Goal: Task Accomplishment & Management: Manage account settings

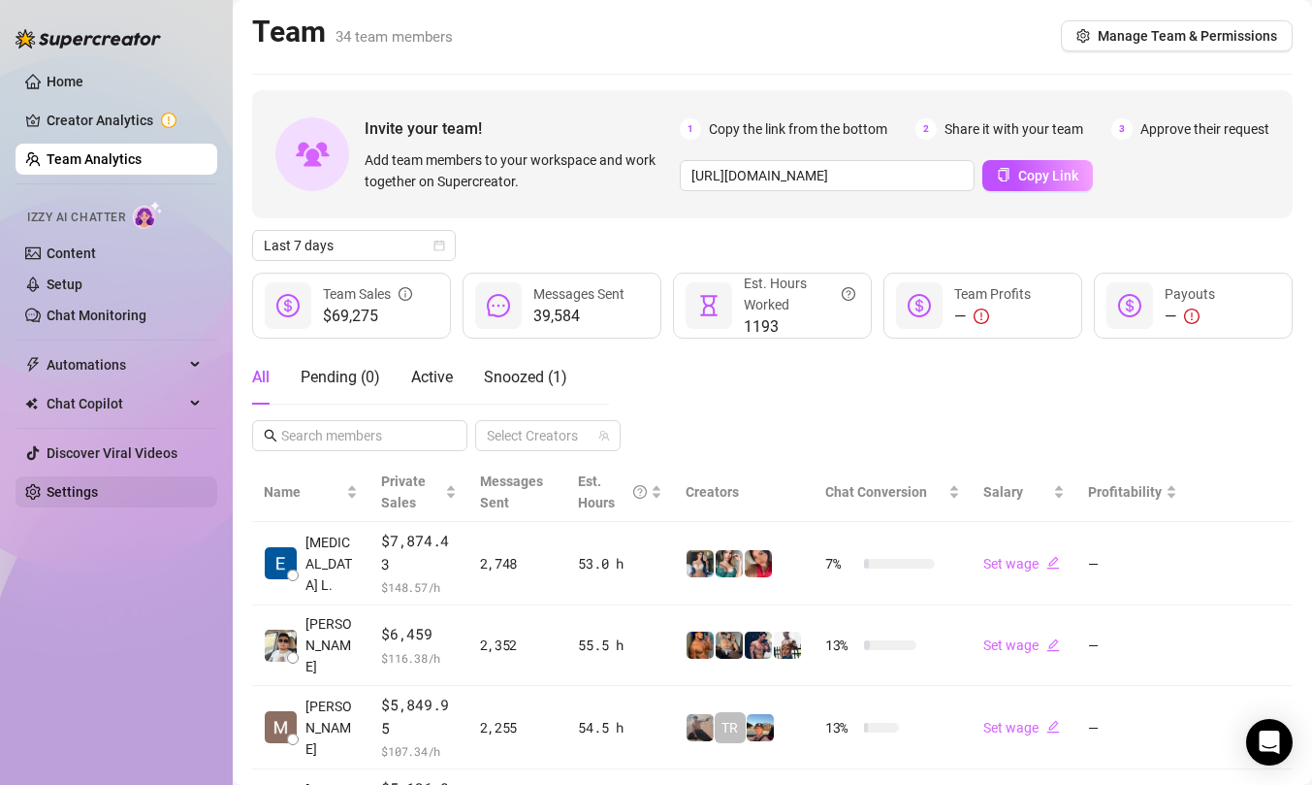
click at [67, 498] on link "Settings" at bounding box center [72, 492] width 51 height 16
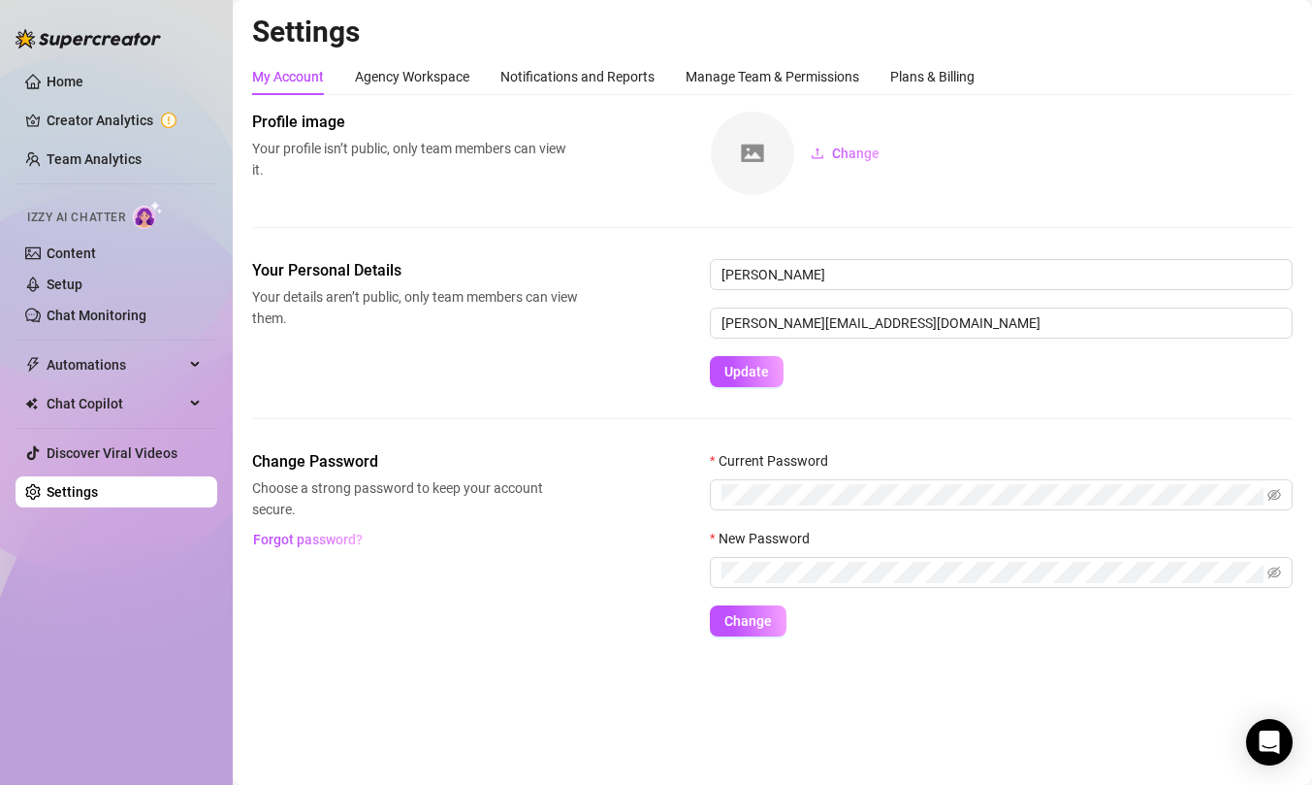
click at [594, 452] on div "Change Password Choose a strong password to keep your account secure. Forgot pa…" at bounding box center [772, 543] width 1041 height 186
click at [531, 485] on span "Choose a strong password to keep your account secure." at bounding box center [415, 498] width 326 height 43
click at [566, 503] on span "Choose a strong password to keep your account secure." at bounding box center [415, 498] width 326 height 43
click at [632, 440] on div "Your Personal Details Your details aren’t public, only team members can view th…" at bounding box center [772, 354] width 1041 height 191
click at [912, 66] on div "Plans & Billing" at bounding box center [932, 76] width 84 height 21
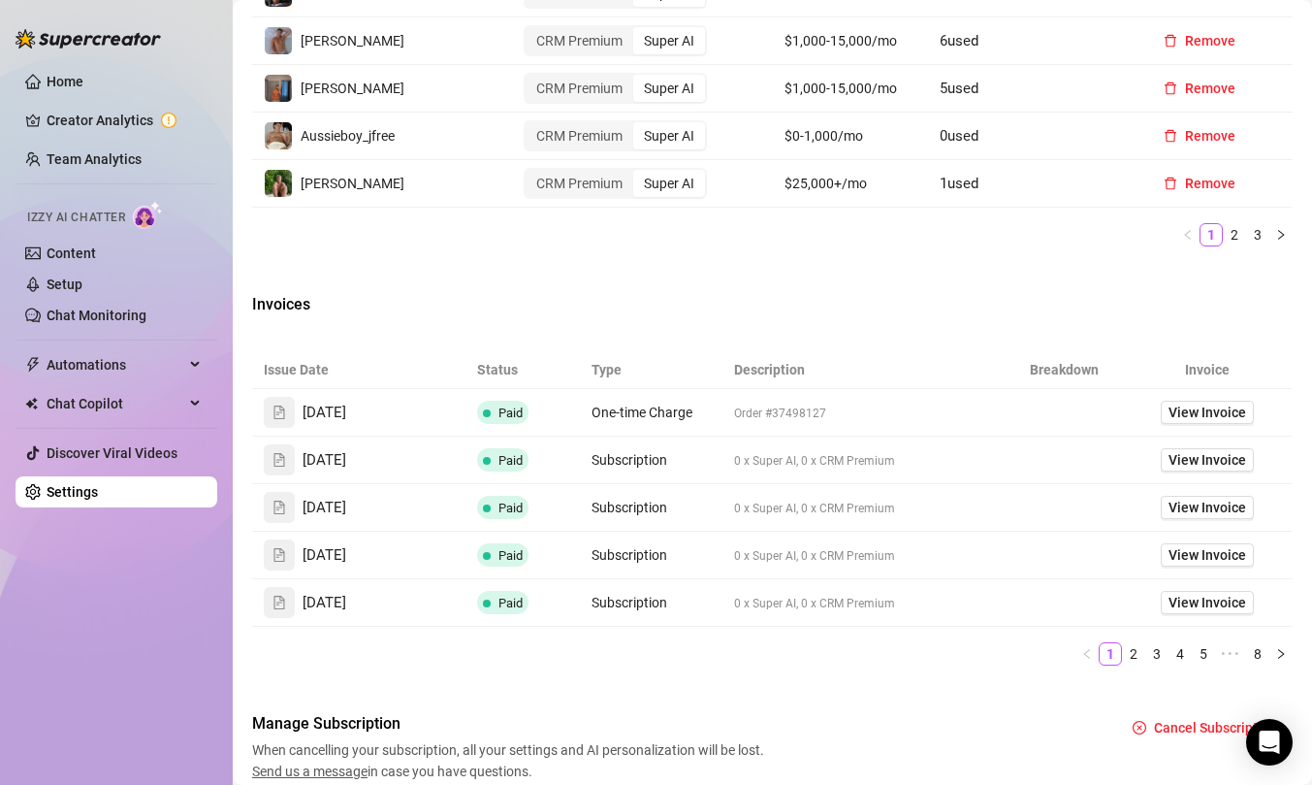
scroll to position [1154, 0]
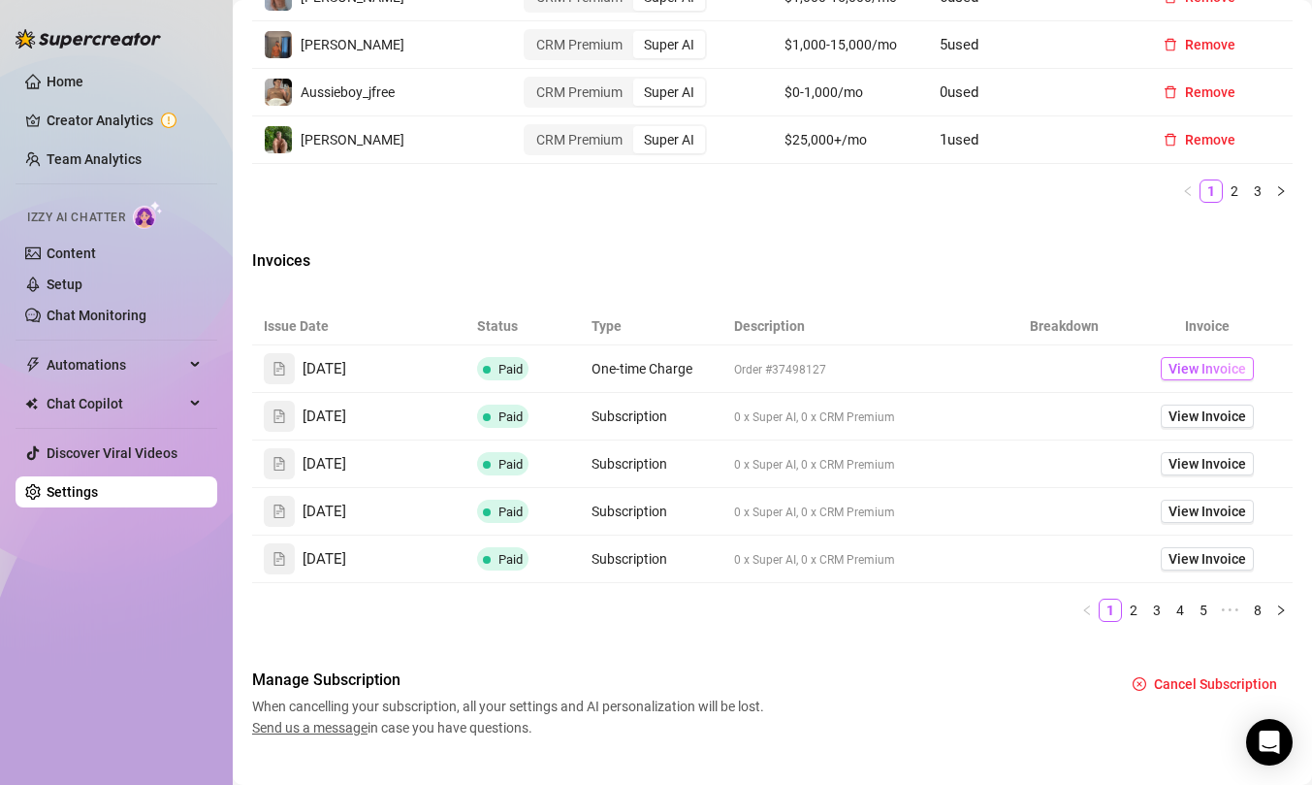
click at [1192, 367] on span "View Invoice" at bounding box center [1208, 368] width 78 height 21
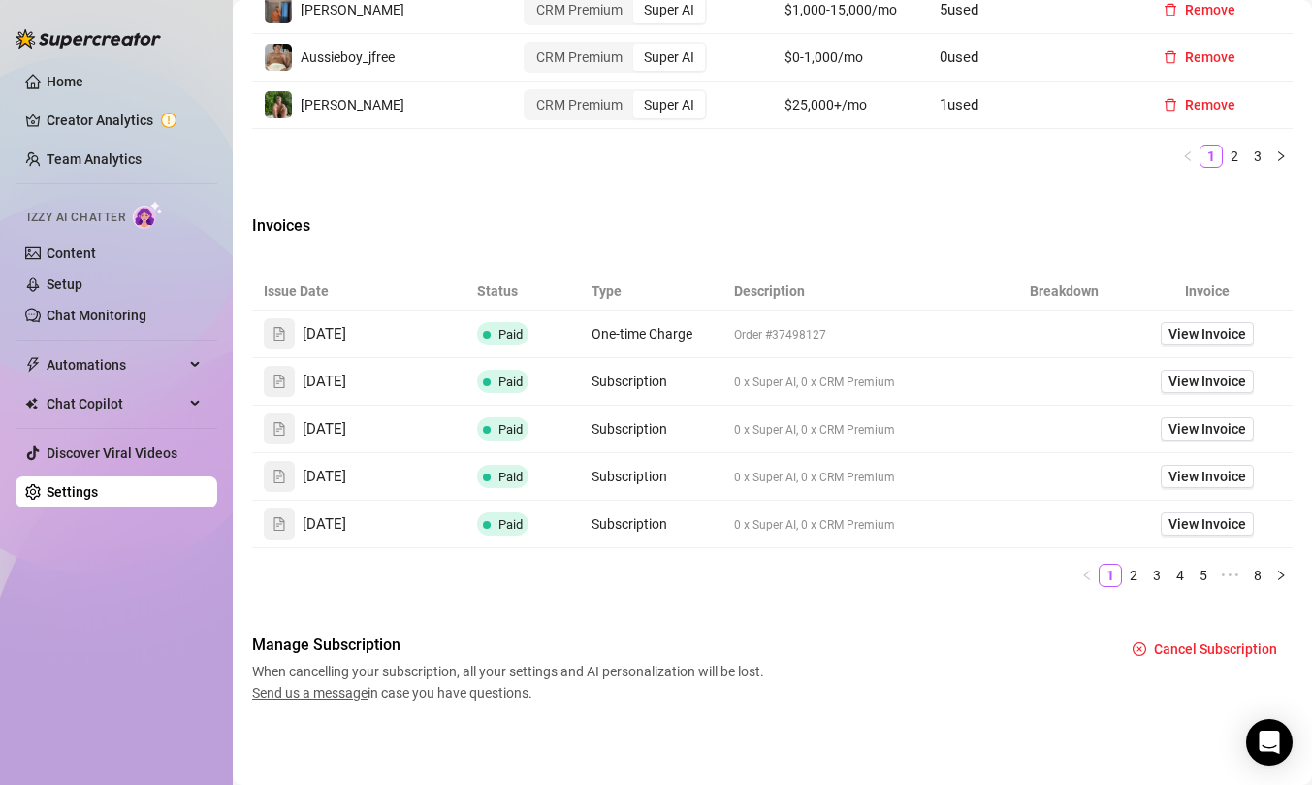
scroll to position [0, 0]
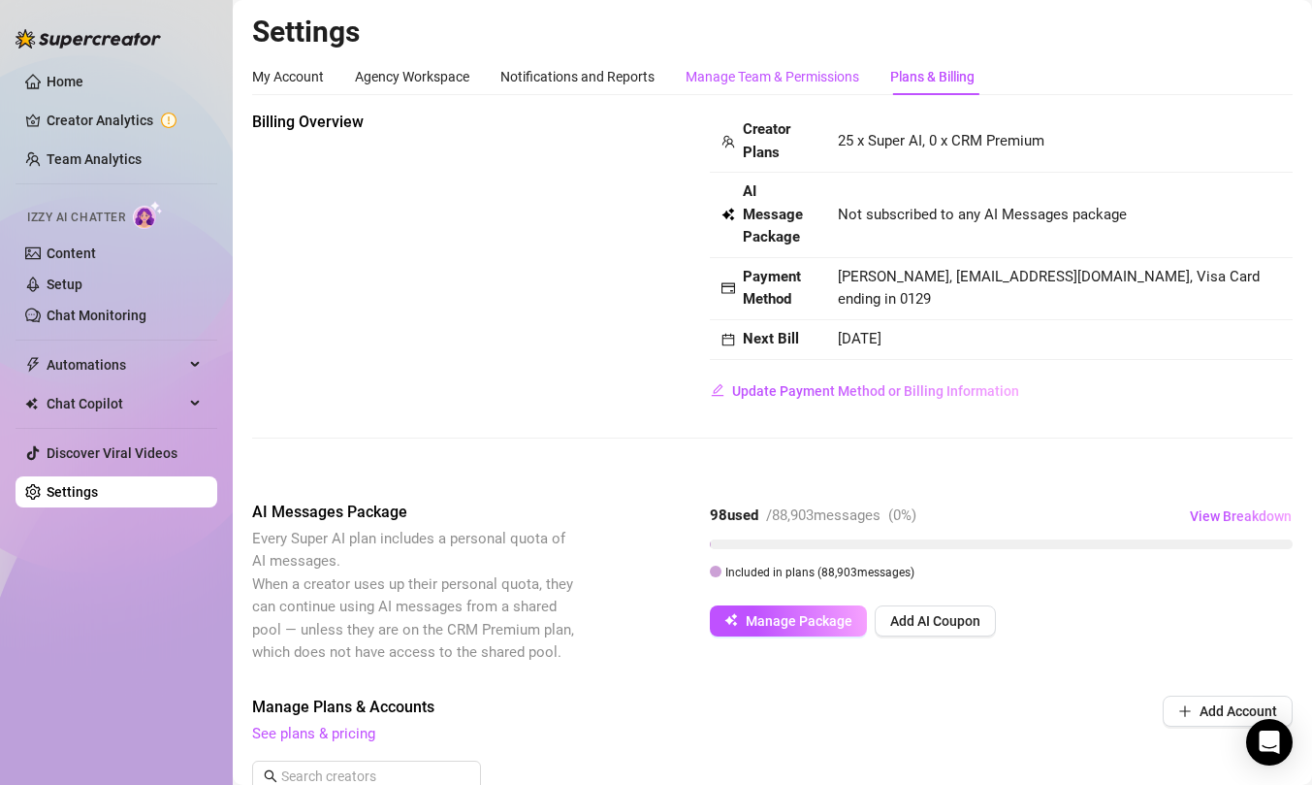
click at [809, 82] on div "Manage Team & Permissions" at bounding box center [773, 76] width 174 height 21
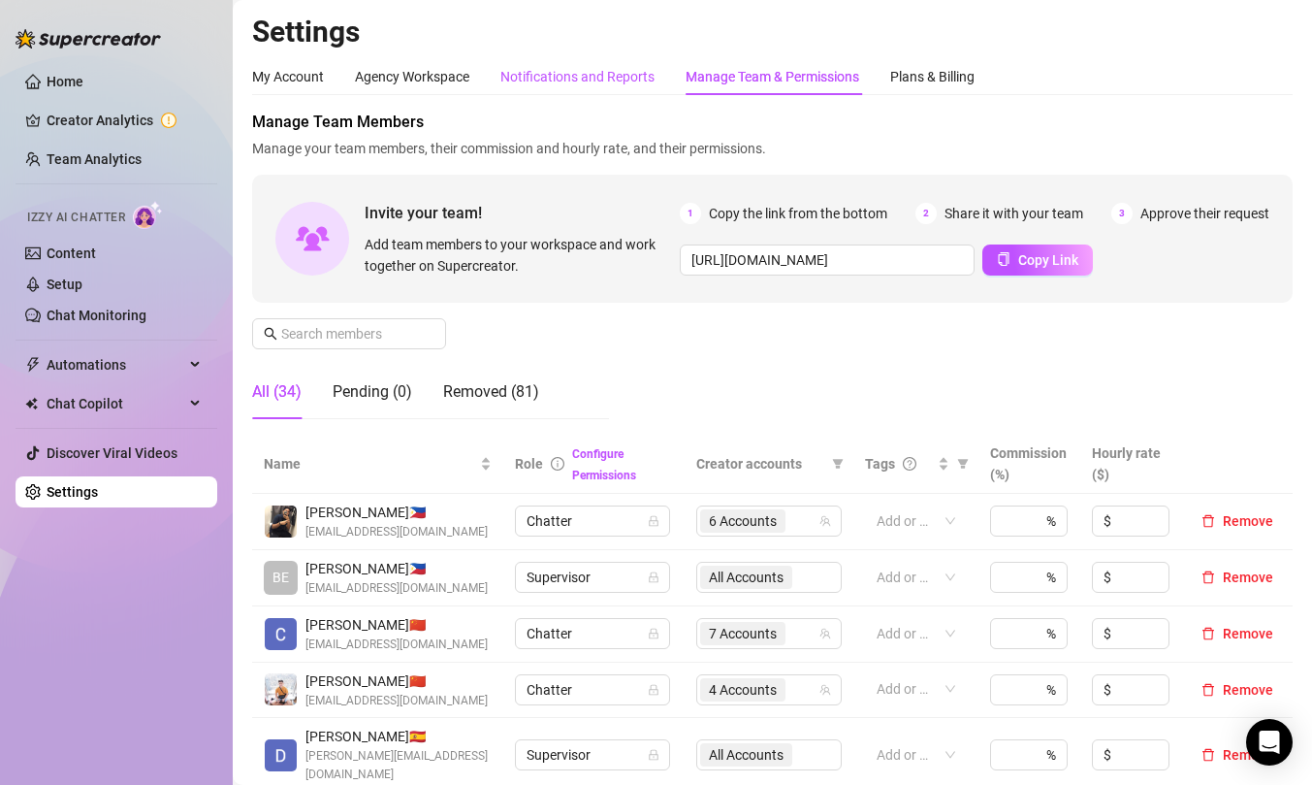
click at [584, 75] on div "Notifications and Reports" at bounding box center [578, 76] width 154 height 21
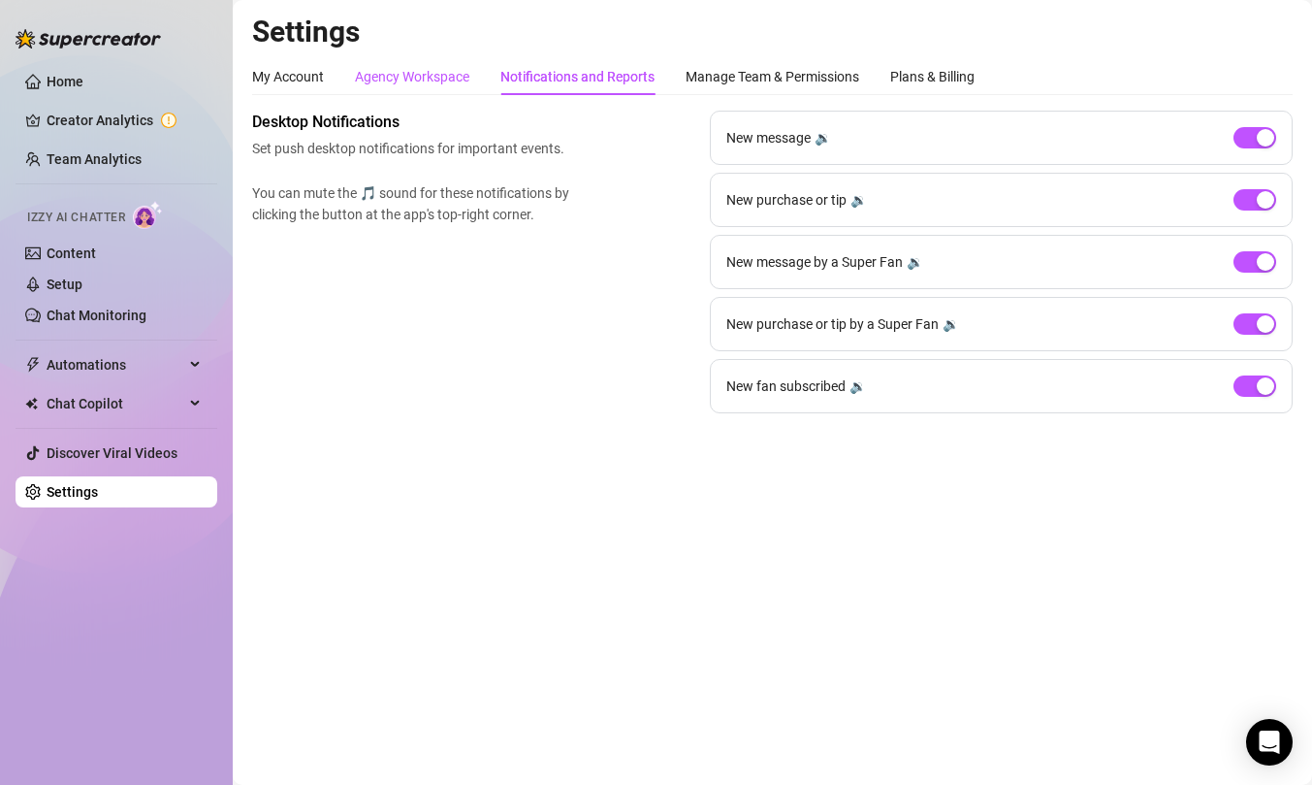
click at [413, 81] on div "Agency Workspace" at bounding box center [412, 76] width 114 height 21
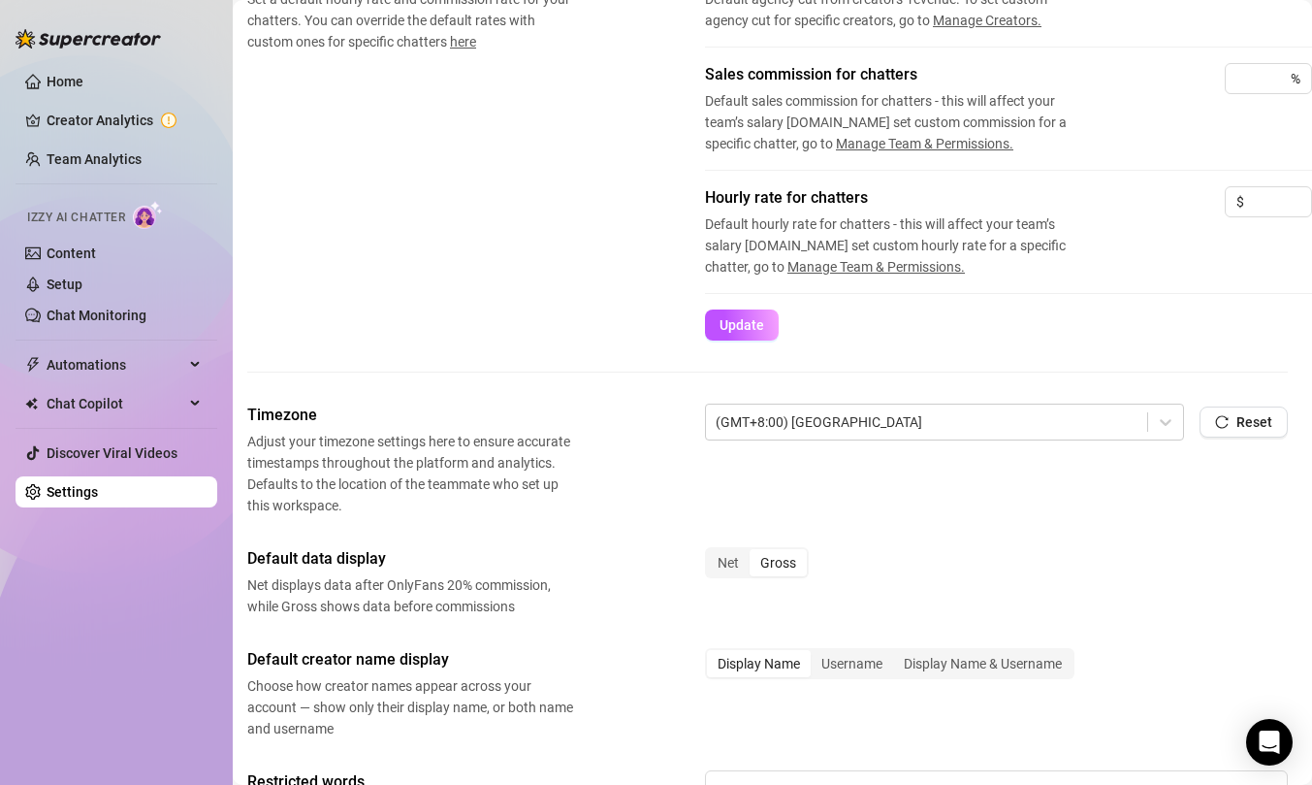
scroll to position [0, 5]
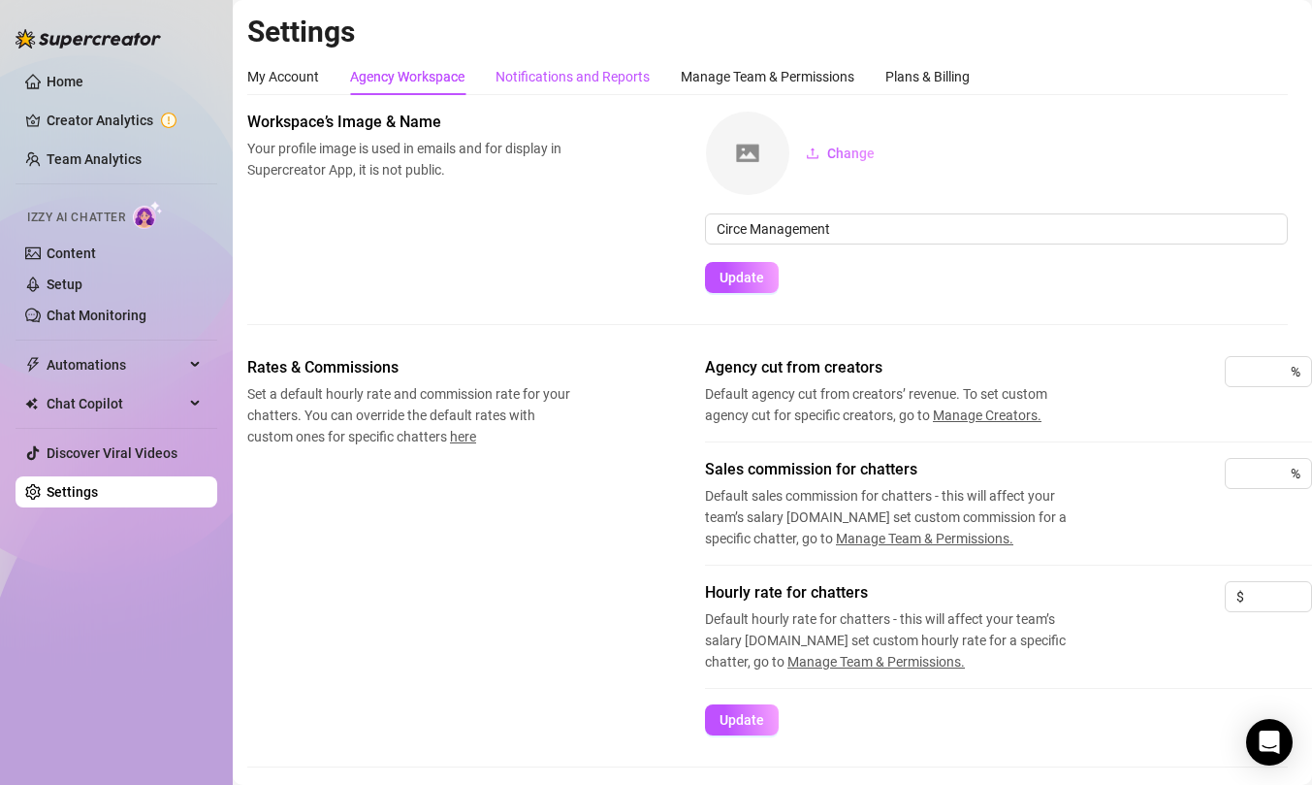
click at [539, 77] on div "Notifications and Reports" at bounding box center [573, 76] width 154 height 21
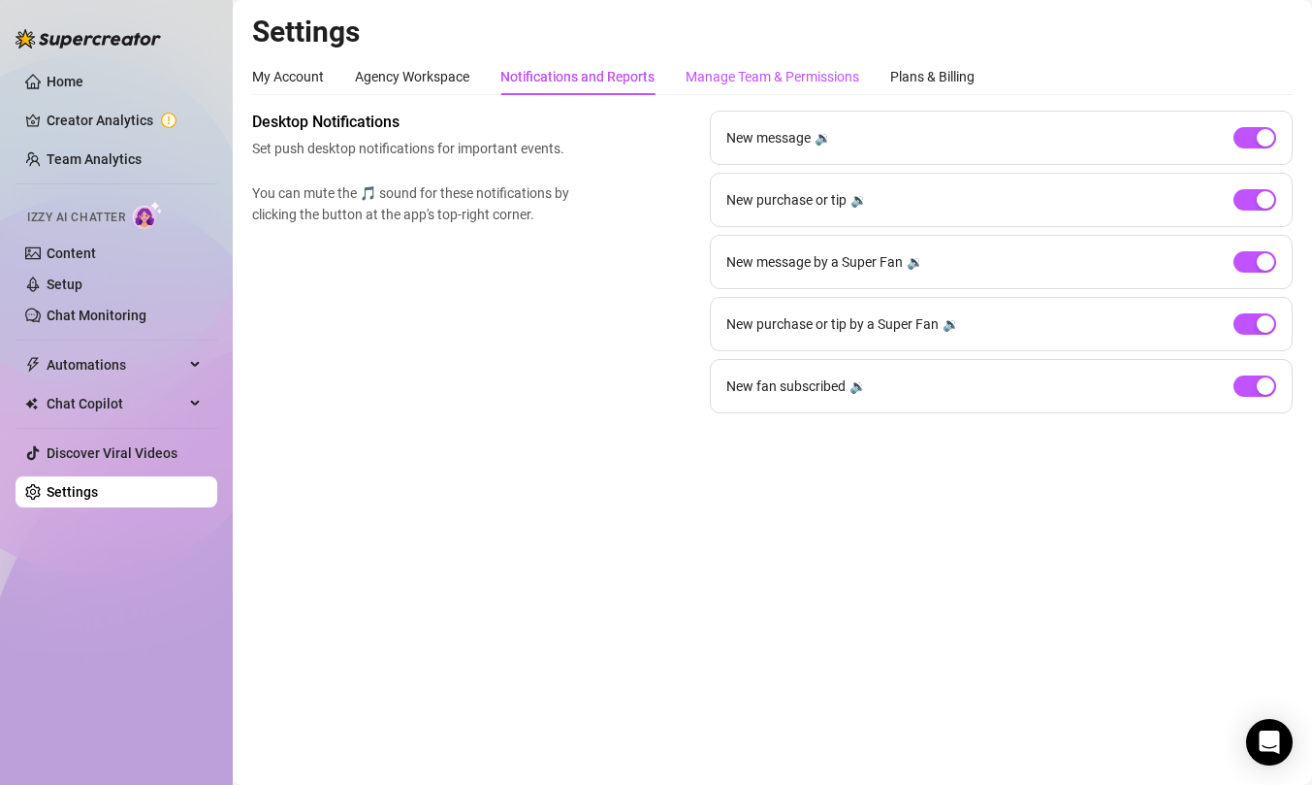
click at [759, 78] on div "Manage Team & Permissions" at bounding box center [773, 76] width 174 height 21
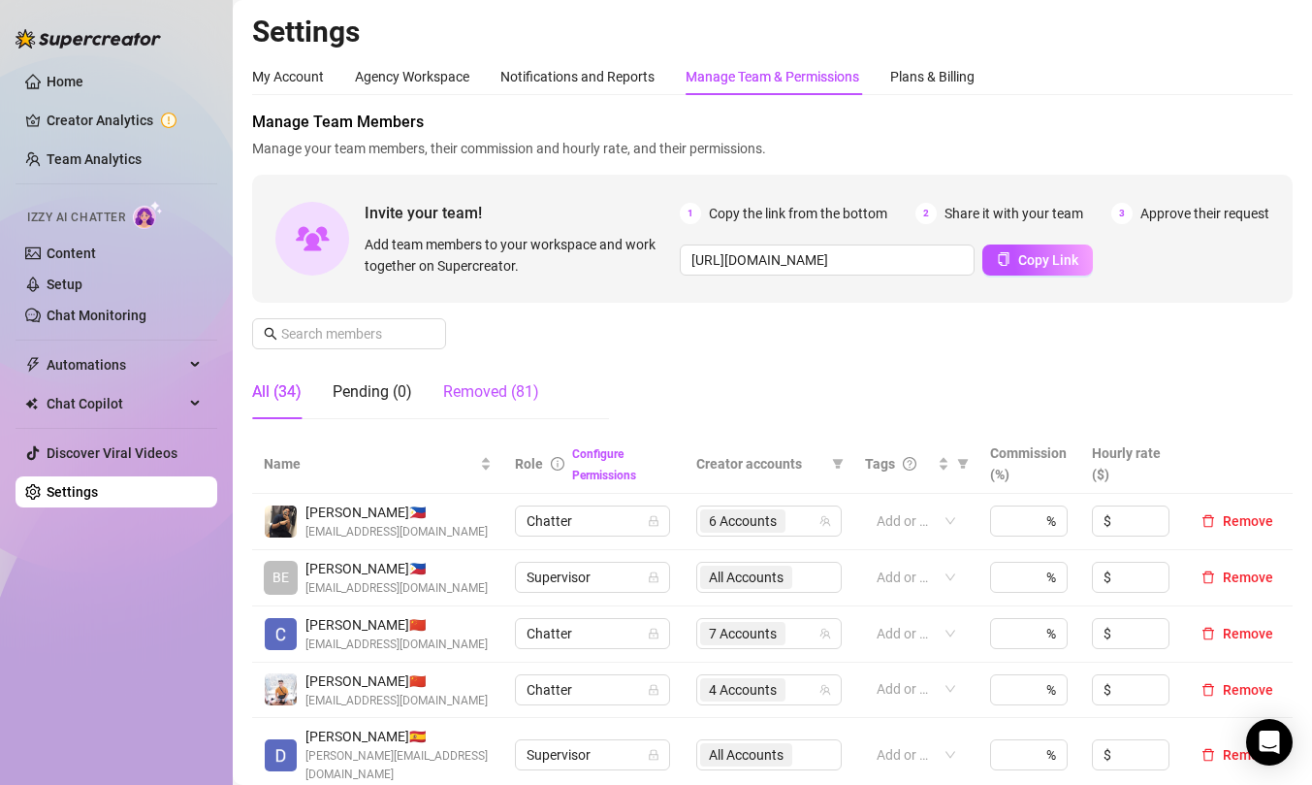
click at [505, 401] on div "Removed (81)" at bounding box center [491, 391] width 96 height 23
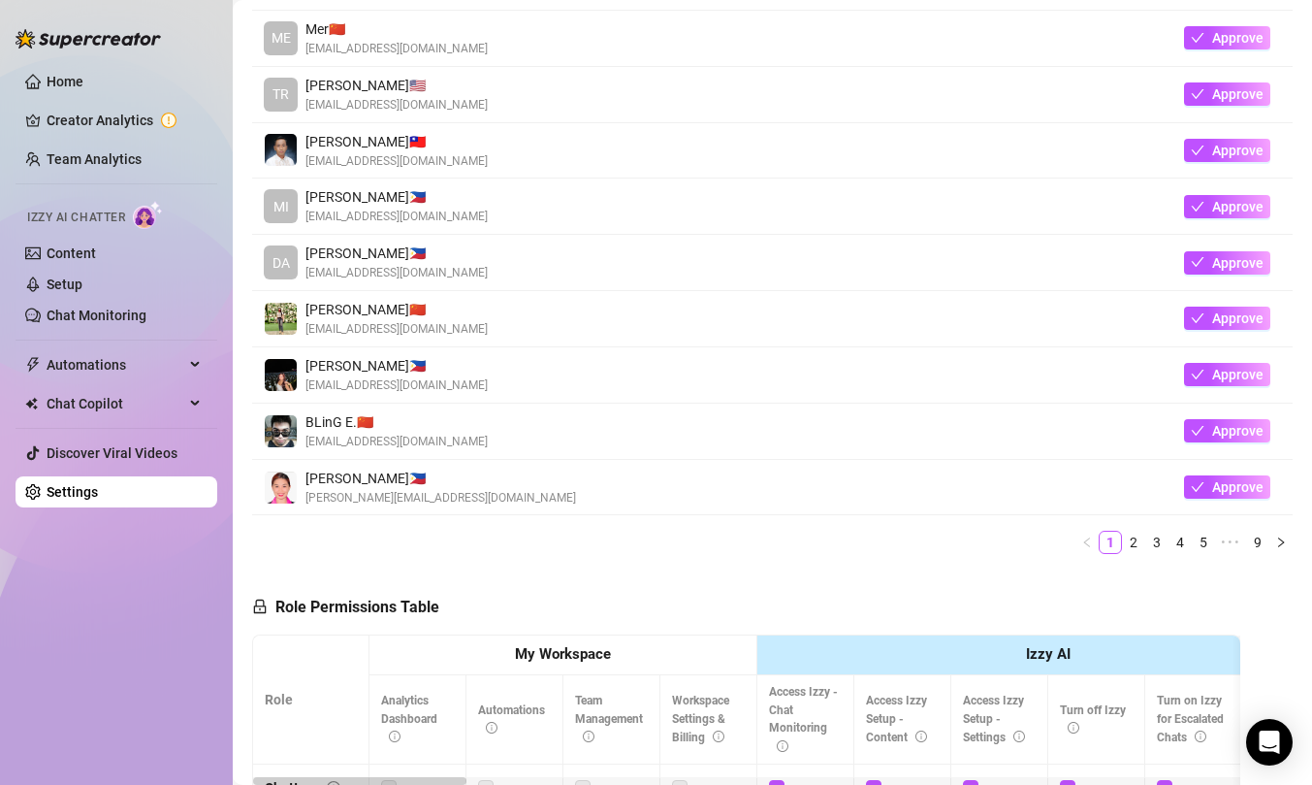
scroll to position [516, 0]
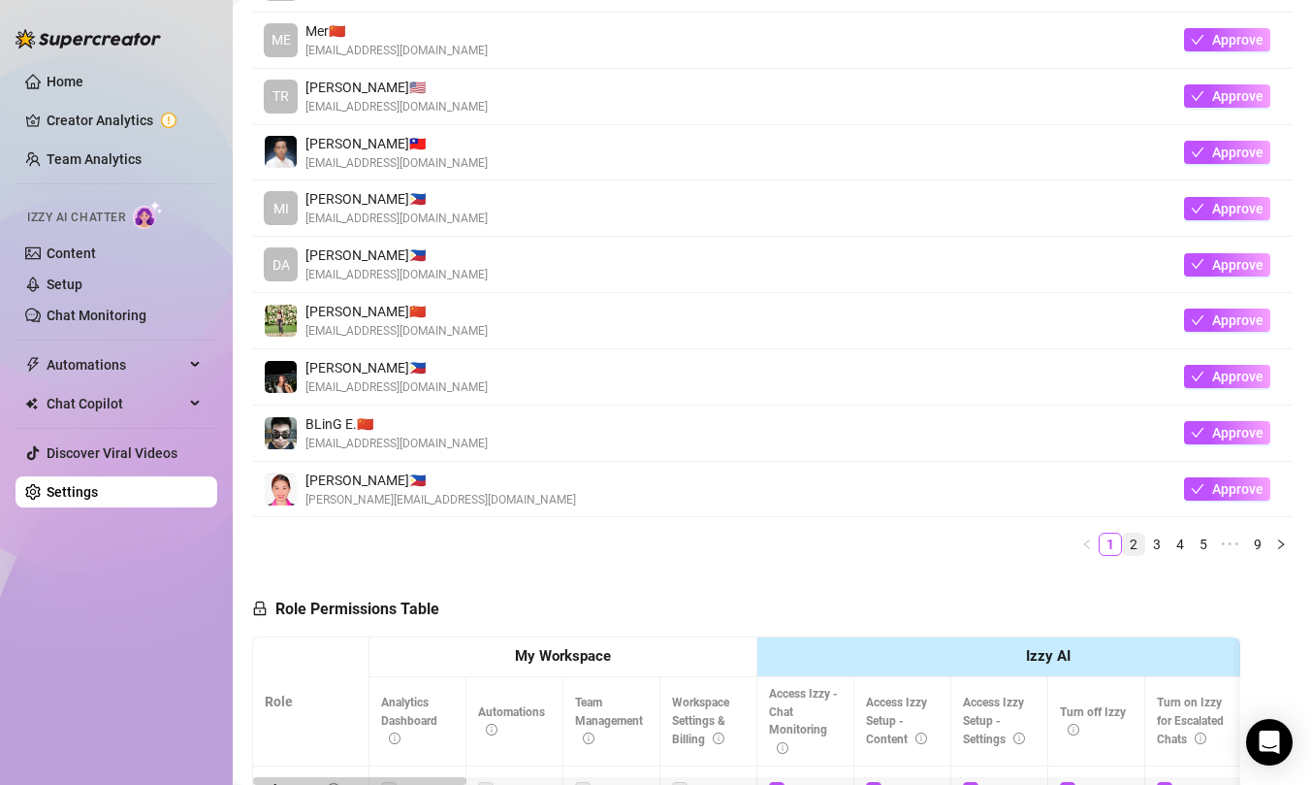
click at [1133, 537] on link "2" at bounding box center [1133, 544] width 21 height 21
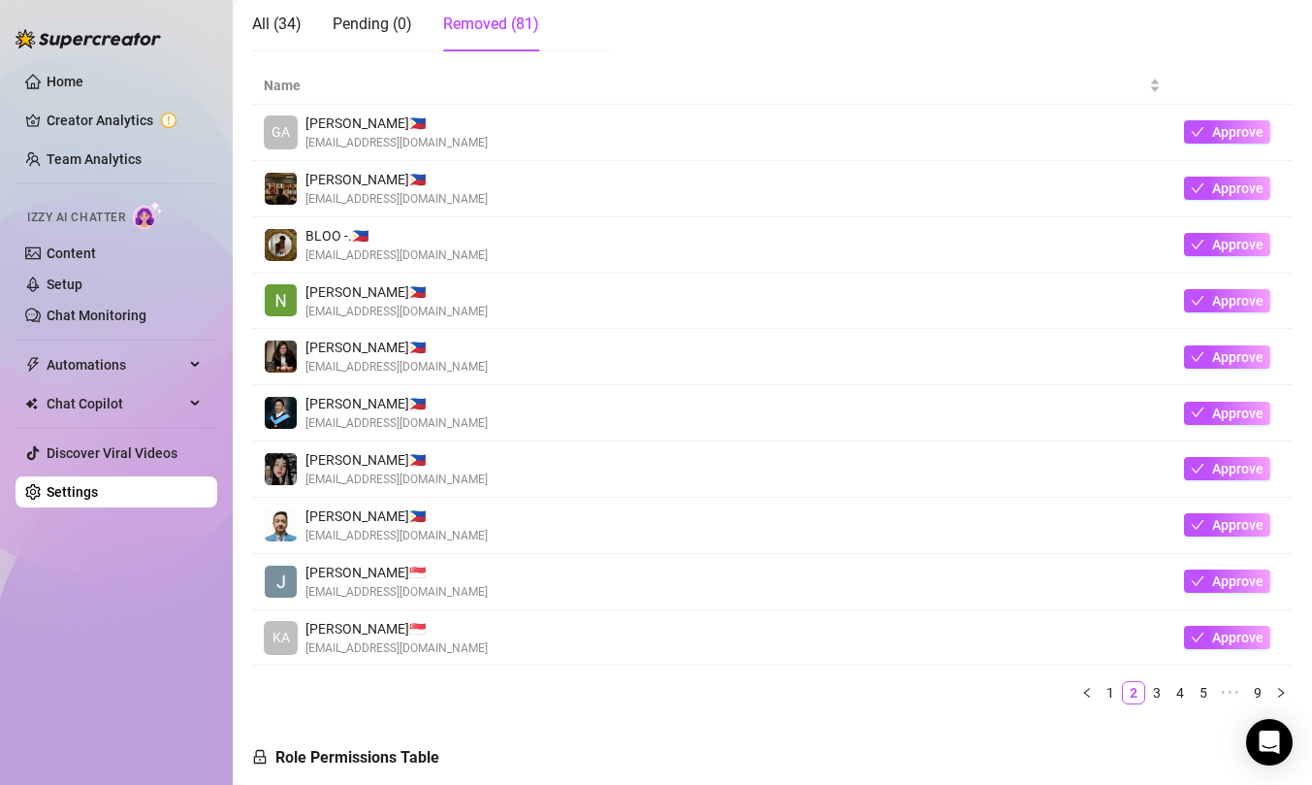
scroll to position [378, 0]
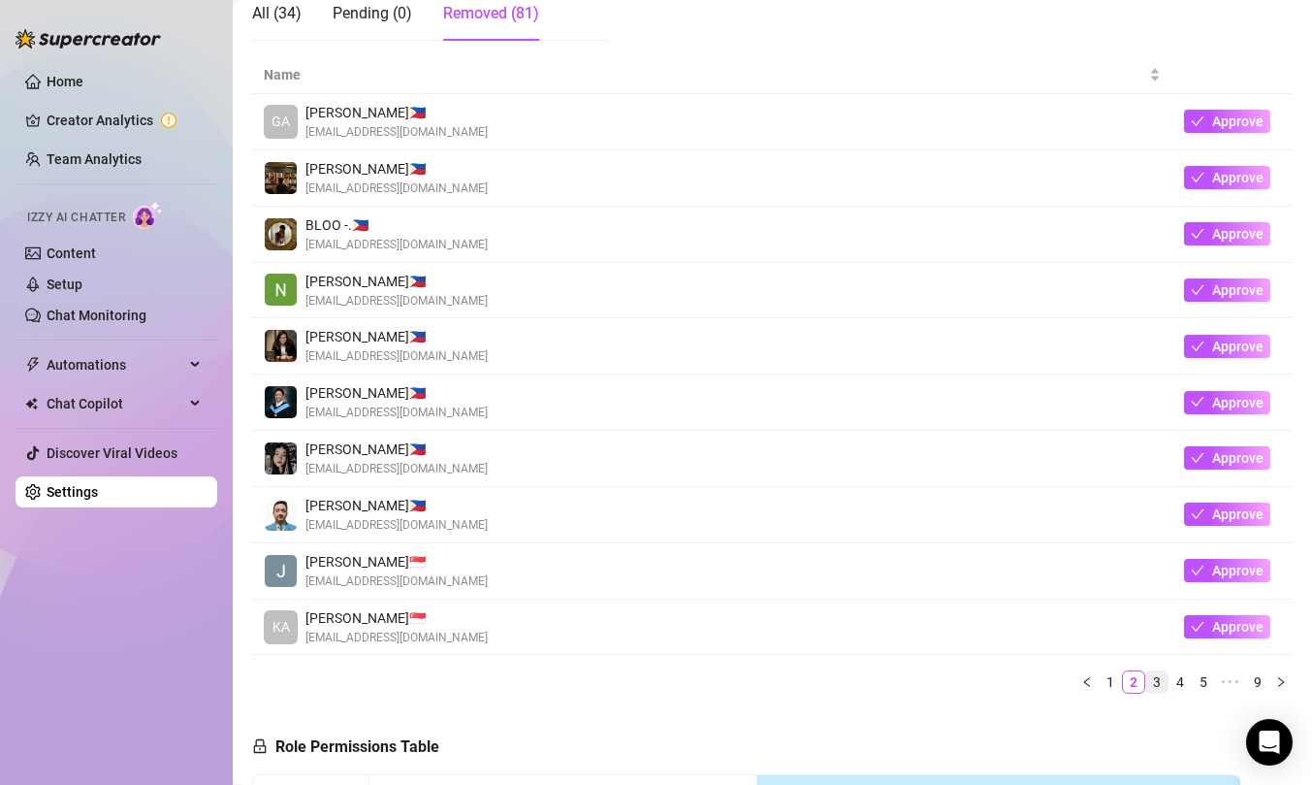
click at [1154, 674] on link "3" at bounding box center [1157, 681] width 21 height 21
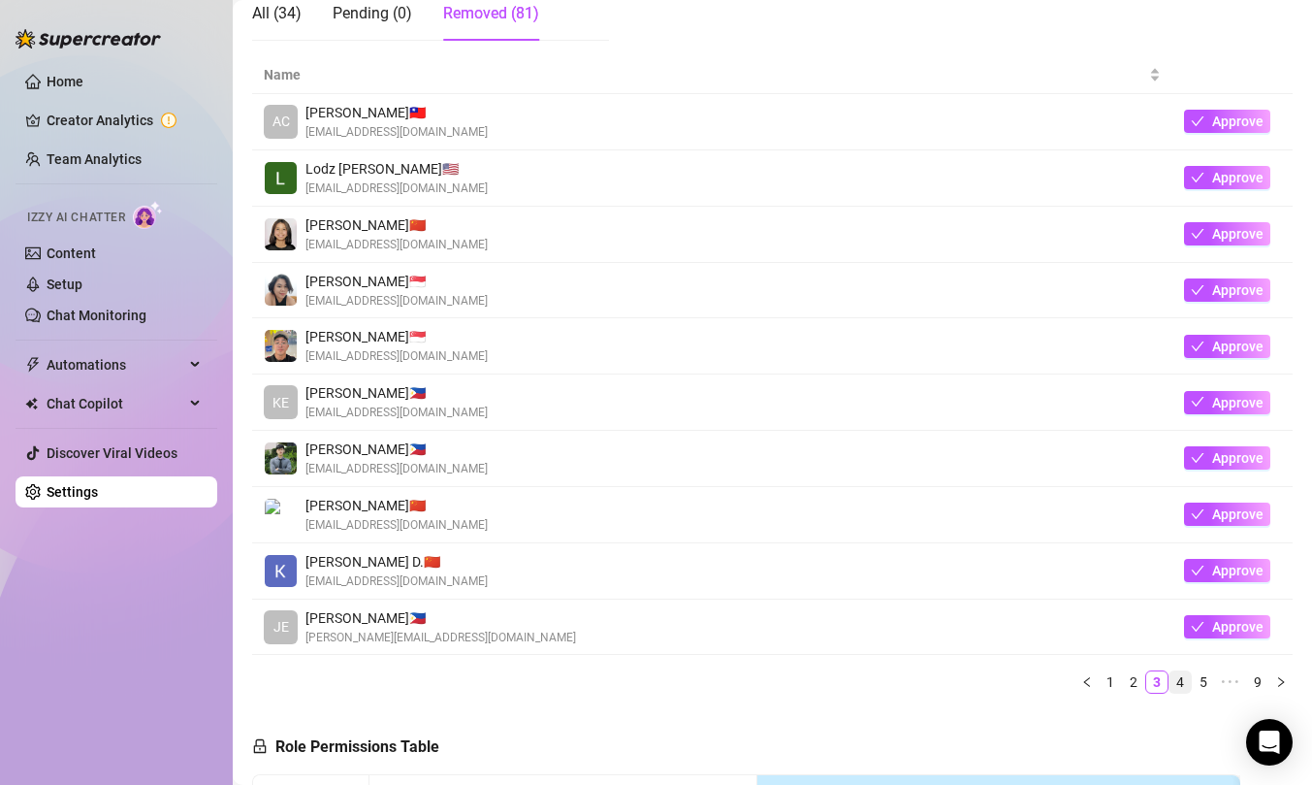
click at [1179, 682] on link "4" at bounding box center [1180, 681] width 21 height 21
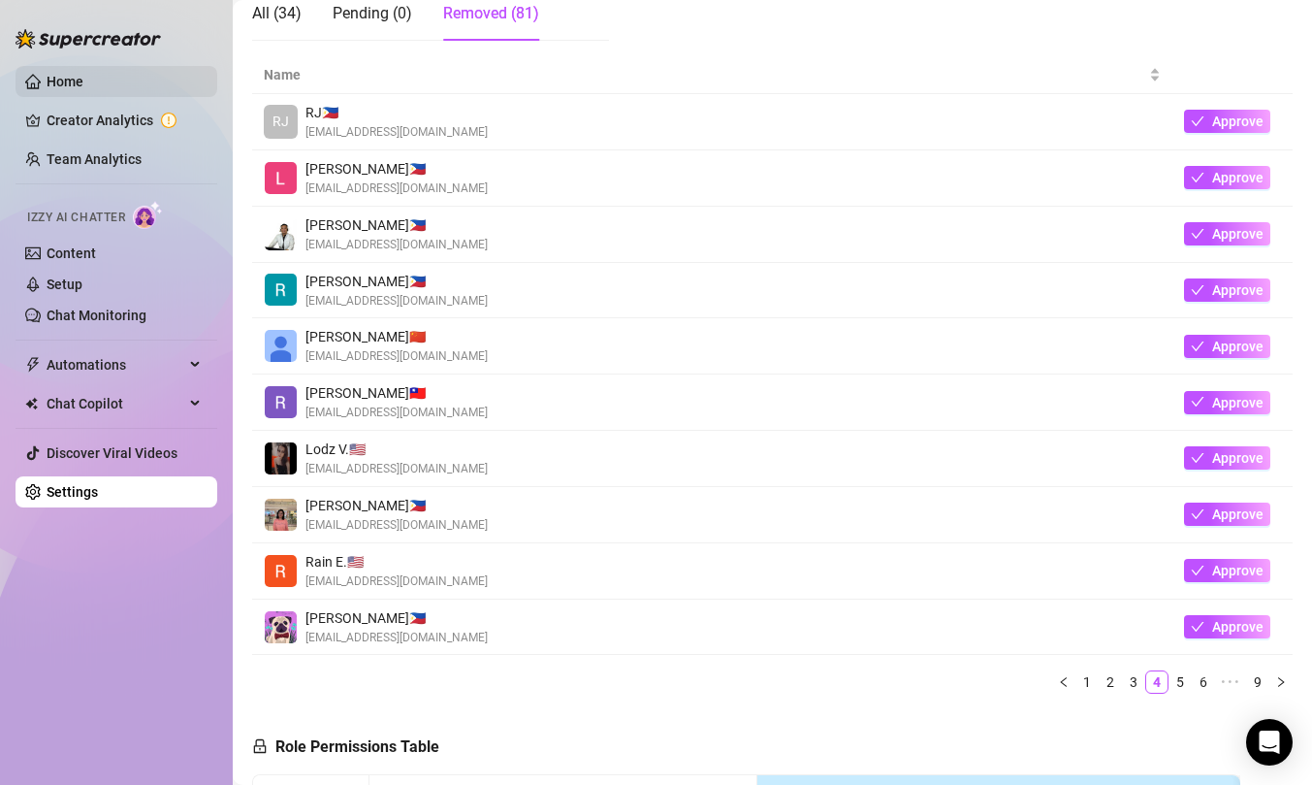
click at [83, 89] on link "Home" at bounding box center [65, 82] width 37 height 16
